Goal: Task Accomplishment & Management: Manage account settings

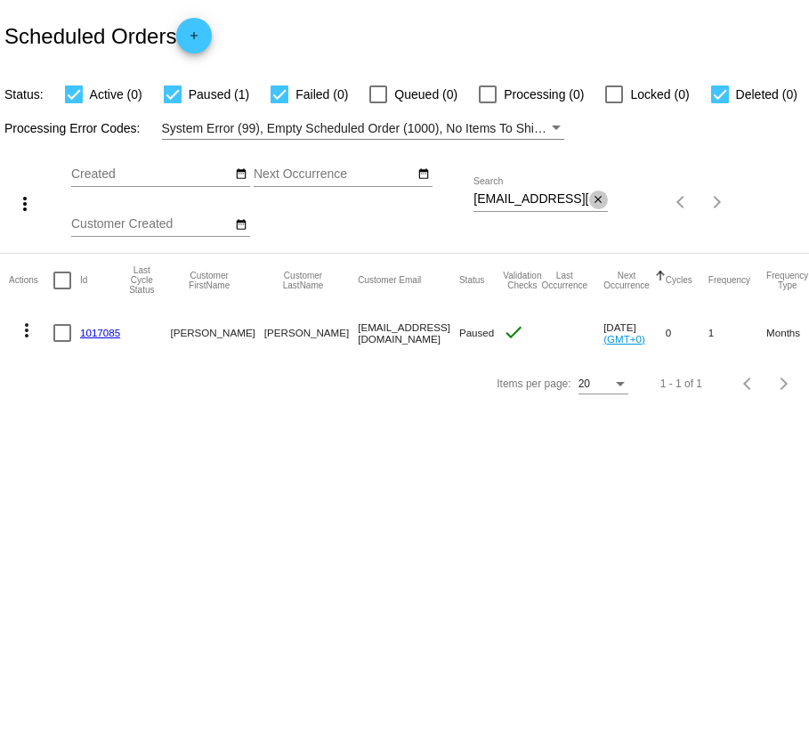
click at [598, 202] on mat-icon "close" at bounding box center [598, 200] width 12 height 14
click at [598, 202] on mat-icon "search" at bounding box center [596, 203] width 21 height 28
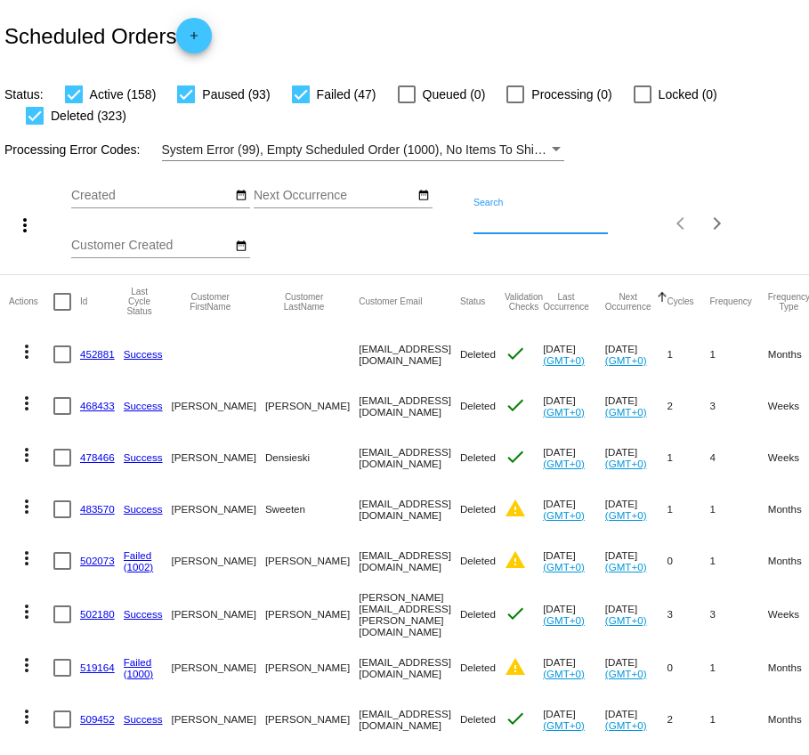
click at [537, 224] on input "Search" at bounding box center [540, 221] width 134 height 14
paste input "[EMAIL_ADDRESS][DOMAIN_NAME]"
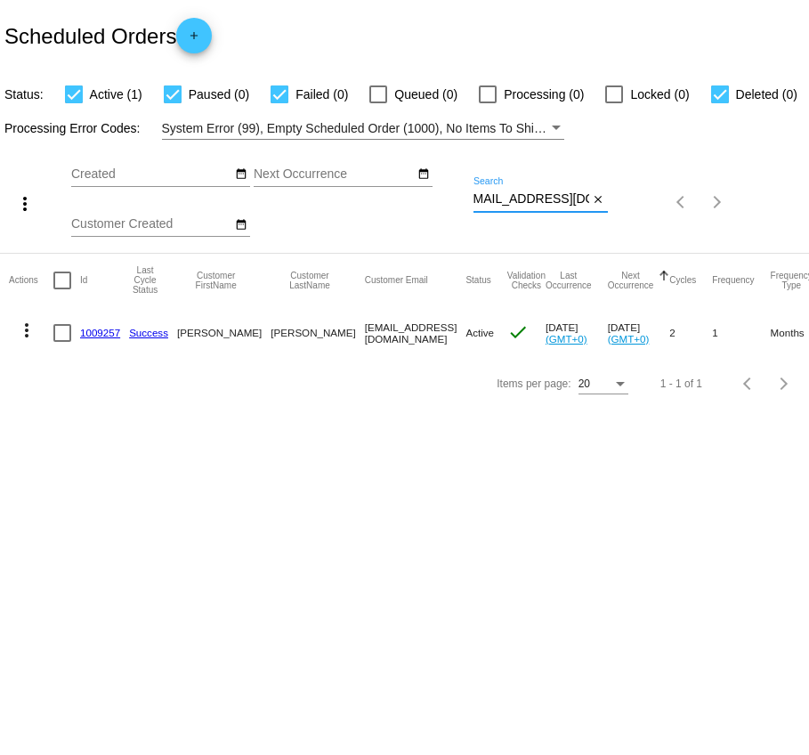
type input "[EMAIL_ADDRESS][DOMAIN_NAME]"
click at [23, 332] on mat-icon "more_vert" at bounding box center [26, 329] width 21 height 21
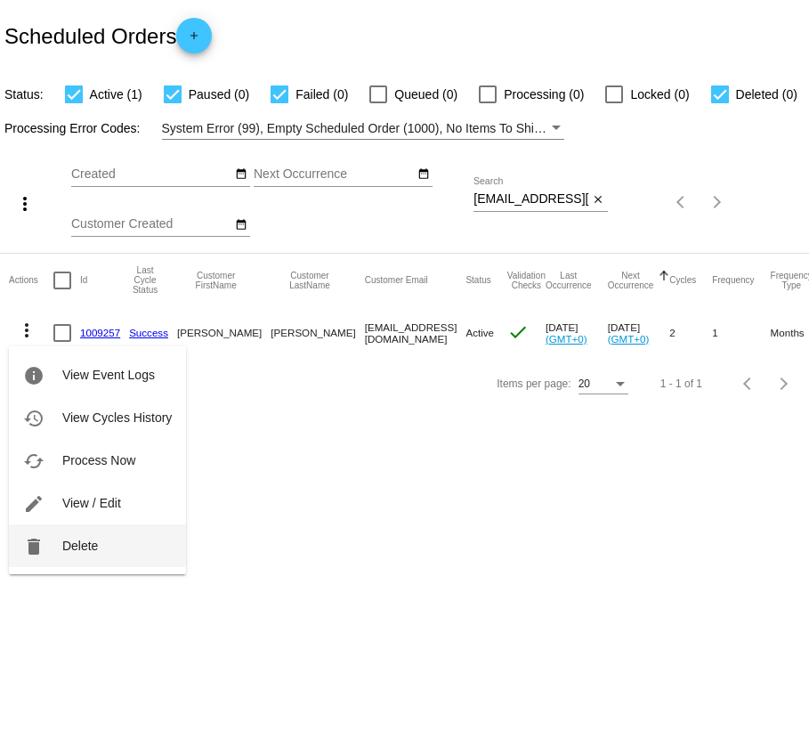
click at [82, 547] on span "Delete" at bounding box center [80, 545] width 36 height 14
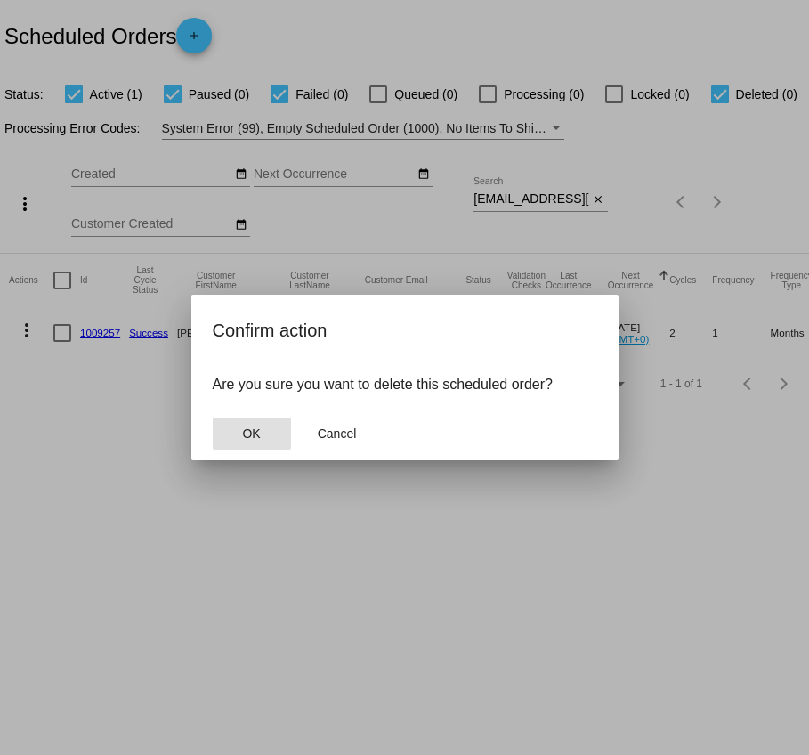
click at [257, 434] on span "OK" at bounding box center [251, 433] width 18 height 14
